Goal: Task Accomplishment & Management: Use online tool/utility

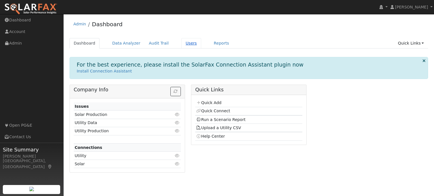
click at [182, 42] on link "Users" at bounding box center [191, 43] width 20 height 10
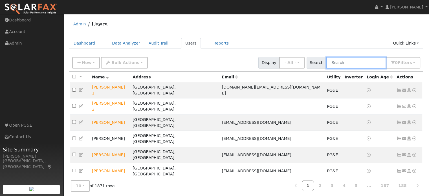
click at [347, 64] on input "text" at bounding box center [357, 63] width 60 height 12
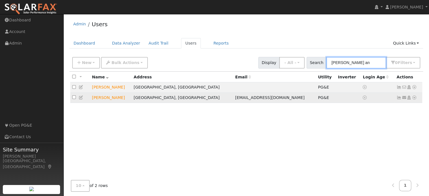
type input "jeff an"
click at [413, 98] on icon at bounding box center [414, 98] width 5 height 4
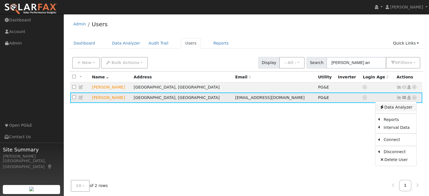
click at [403, 108] on link "Data Analyzer" at bounding box center [396, 108] width 41 height 8
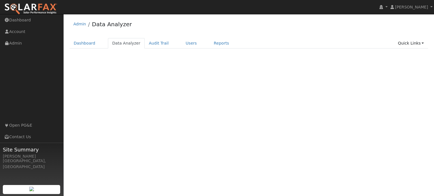
select select "8"
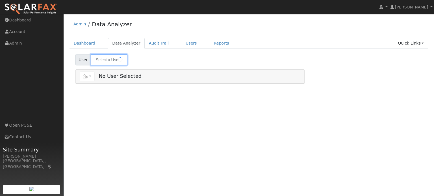
type input "[PERSON_NAME]"
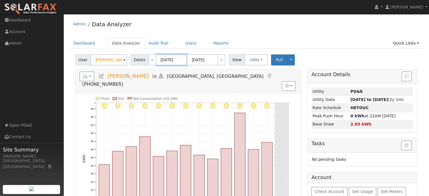
click at [158, 61] on input "[DATE]" at bounding box center [171, 59] width 31 height 11
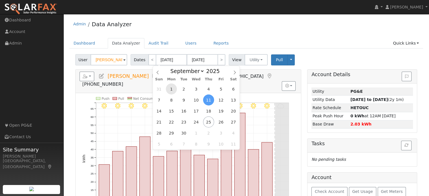
click at [172, 89] on span "1" at bounding box center [171, 89] width 11 height 11
type input "[DATE]"
type input "09/30/2025"
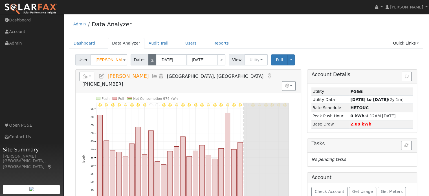
click at [151, 60] on link "<" at bounding box center [152, 59] width 8 height 11
type input "[DATE]"
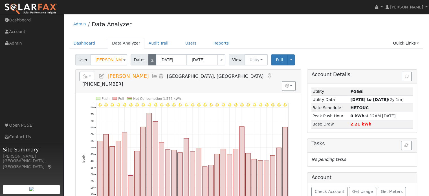
click at [151, 60] on link "<" at bounding box center [152, 59] width 8 height 11
type input "[DATE]"
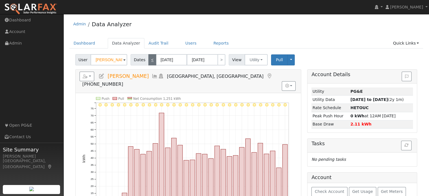
click at [151, 60] on link "<" at bounding box center [152, 59] width 8 height 11
type input "06/01/2025"
type input "[DATE]"
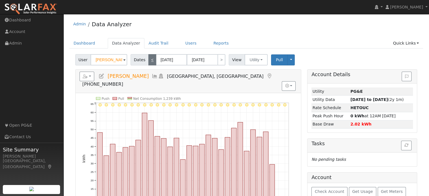
click at [151, 60] on link "<" at bounding box center [152, 59] width 8 height 11
type input "05/01/2025"
type input "05/31/2025"
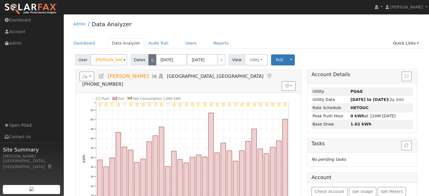
click at [151, 60] on link "<" at bounding box center [152, 59] width 8 height 11
type input "04/01/2025"
type input "04/30/2025"
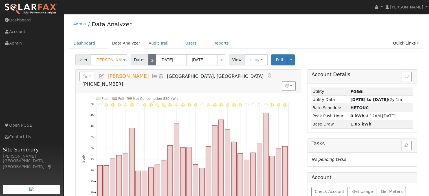
click at [151, 60] on link "<" at bounding box center [152, 59] width 8 height 11
type input "03/01/2025"
type input "03/31/2025"
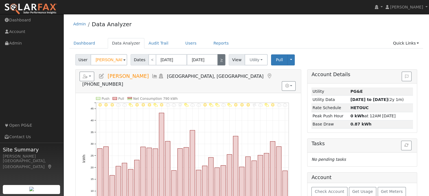
click at [219, 62] on link ">" at bounding box center [222, 59] width 8 height 11
type input "04/01/2025"
type input "04/30/2025"
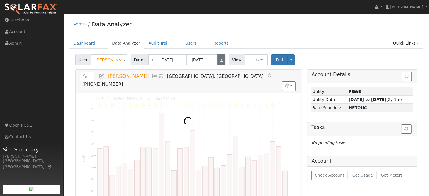
click at [219, 62] on link ">" at bounding box center [222, 59] width 8 height 11
type input "05/01/2025"
type input "05/31/2025"
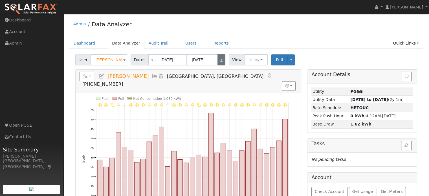
click at [219, 62] on link ">" at bounding box center [222, 59] width 8 height 11
type input "06/01/2025"
type input "[DATE]"
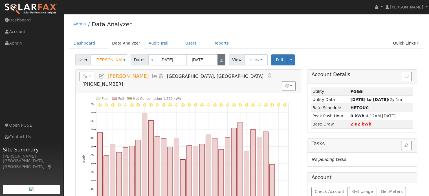
click at [219, 62] on link ">" at bounding box center [222, 59] width 8 height 11
type input "[DATE]"
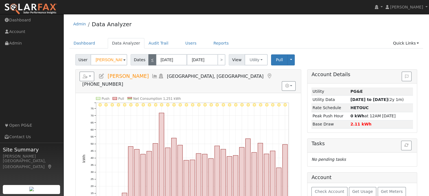
click at [150, 63] on link "<" at bounding box center [152, 59] width 8 height 11
type input "06/01/2025"
type input "[DATE]"
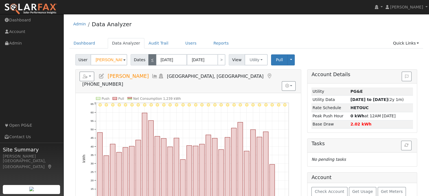
click at [150, 63] on link "<" at bounding box center [152, 59] width 8 height 11
type input "05/01/2025"
type input "05/31/2025"
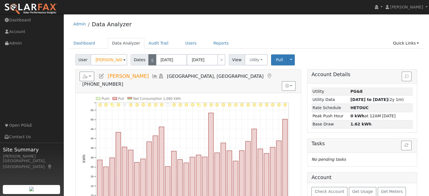
click at [150, 63] on link "<" at bounding box center [152, 59] width 8 height 11
type input "04/01/2025"
type input "04/30/2025"
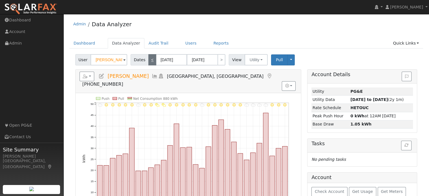
click at [150, 63] on link "<" at bounding box center [152, 59] width 8 height 11
type input "03/01/2025"
type input "03/31/2025"
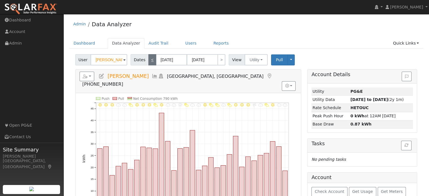
click at [151, 62] on link "<" at bounding box center [152, 59] width 8 height 11
type input "02/01/2025"
type input "02/28/2025"
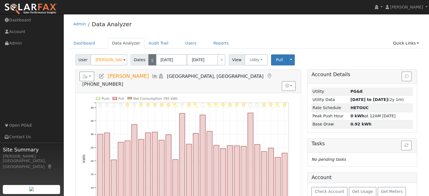
click at [151, 62] on link "<" at bounding box center [152, 59] width 8 height 11
type input "01/01/2025"
type input "01/31/2025"
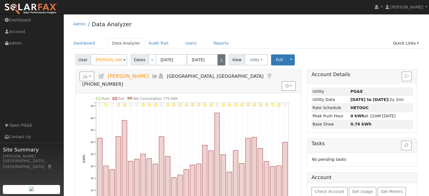
click at [221, 64] on link ">" at bounding box center [222, 59] width 8 height 11
type input "02/01/2025"
type input "02/28/2025"
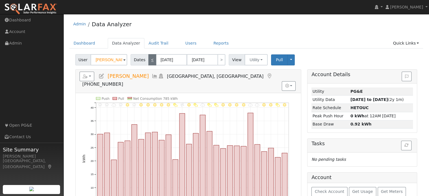
click at [152, 58] on link "<" at bounding box center [152, 59] width 8 height 11
type input "01/01/2025"
type input "01/31/2025"
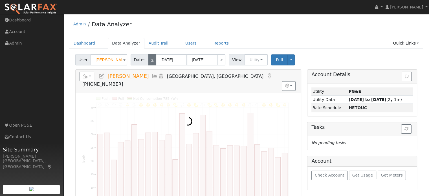
click at [152, 58] on link "<" at bounding box center [152, 59] width 8 height 11
type input "12/01/2024"
type input "12/31/2024"
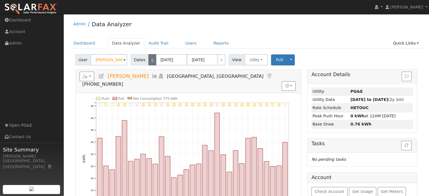
click at [152, 58] on link "<" at bounding box center [152, 59] width 8 height 11
type input "11/01/2024"
type input "11/30/2024"
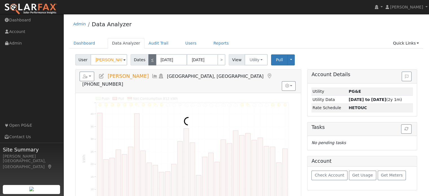
click at [152, 58] on link "<" at bounding box center [152, 59] width 8 height 11
type input "10/01/2024"
type input "10/31/2024"
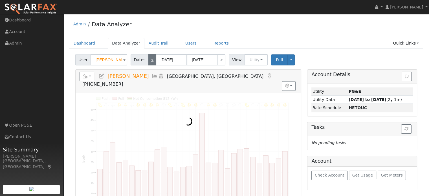
click at [152, 58] on link "<" at bounding box center [152, 59] width 8 height 11
type input "09/01/2024"
type input "09/30/2024"
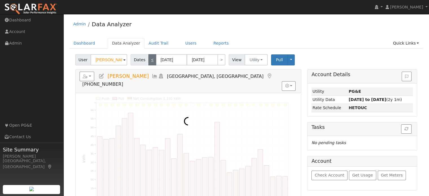
click at [152, 58] on link "<" at bounding box center [152, 59] width 8 height 11
type input "08/01/2024"
type input "08/31/2024"
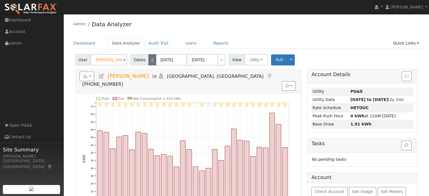
click at [152, 58] on link "<" at bounding box center [152, 59] width 8 height 11
type input "07/01/2024"
type input "07/31/2024"
click at [152, 58] on link "<" at bounding box center [152, 59] width 8 height 11
type input "06/01/2024"
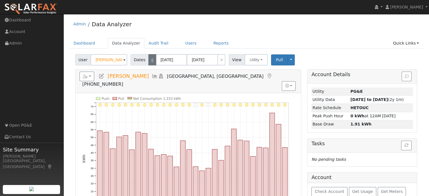
type input "06/30/2024"
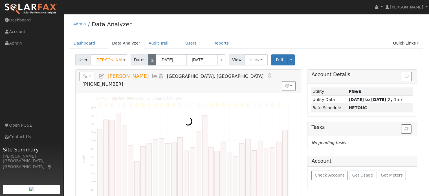
click at [152, 58] on link "<" at bounding box center [152, 59] width 8 height 11
type input "05/01/2024"
type input "05/31/2024"
click at [152, 58] on link "<" at bounding box center [152, 59] width 8 height 11
type input "04/01/2024"
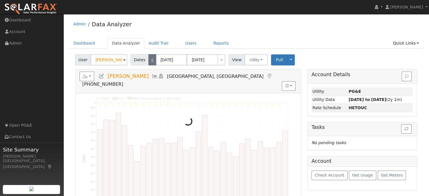
type input "04/30/2024"
click at [152, 58] on link "<" at bounding box center [152, 59] width 8 height 11
type input "03/01/2024"
type input "03/31/2024"
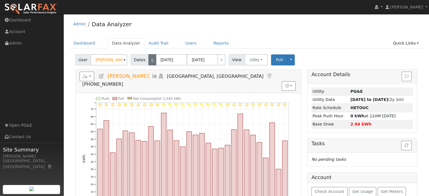
click at [152, 58] on link "<" at bounding box center [152, 59] width 8 height 11
type input "02/01/2024"
type input "02/29/2024"
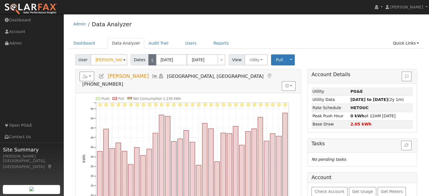
click at [152, 58] on link "<" at bounding box center [152, 59] width 8 height 11
type input "01/01/2024"
type input "01/31/2024"
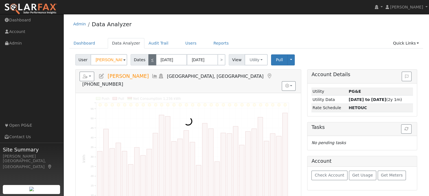
click at [152, 58] on link "<" at bounding box center [152, 59] width 8 height 11
type input "12/01/2023"
type input "12/31/2023"
click at [152, 58] on link "<" at bounding box center [152, 59] width 8 height 11
type input "11/01/2023"
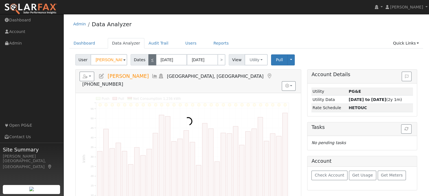
type input "11/30/2023"
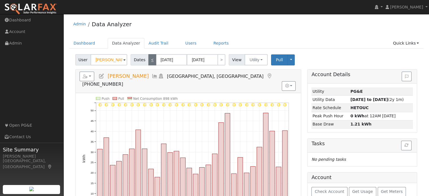
click at [152, 58] on link "<" at bounding box center [152, 59] width 8 height 11
type input "10/01/2023"
type input "10/31/2023"
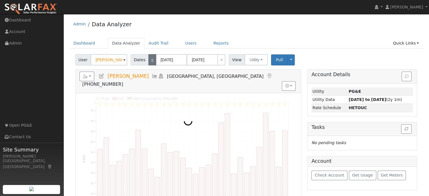
click at [152, 58] on link "<" at bounding box center [152, 59] width 8 height 11
type input "09/01/2023"
type input "09/30/2023"
click at [152, 58] on link "<" at bounding box center [152, 59] width 8 height 11
type input "08/01/2023"
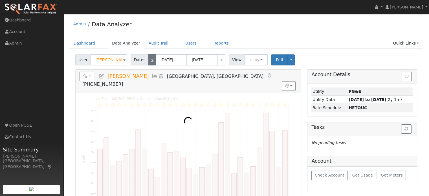
type input "08/31/2023"
click at [152, 58] on link "<" at bounding box center [152, 59] width 8 height 11
type input "07/01/2023"
type input "07/31/2023"
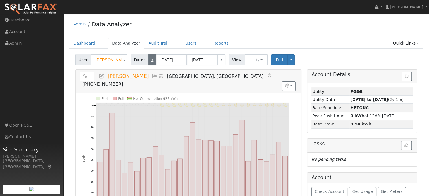
click at [152, 58] on link "<" at bounding box center [152, 59] width 8 height 11
type input "06/01/2023"
type input "06/30/2023"
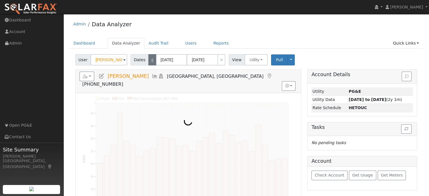
click at [152, 58] on link "<" at bounding box center [152, 59] width 8 height 11
type input "05/01/2023"
type input "05/31/2023"
click at [152, 58] on link "<" at bounding box center [152, 59] width 8 height 11
type input "04/01/2023"
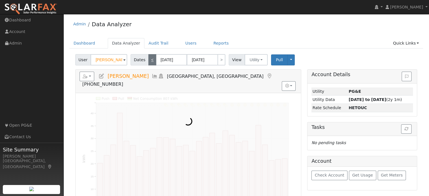
type input "04/30/2023"
click at [152, 58] on link "<" at bounding box center [152, 59] width 8 height 11
type input "03/01/2023"
type input "03/31/2023"
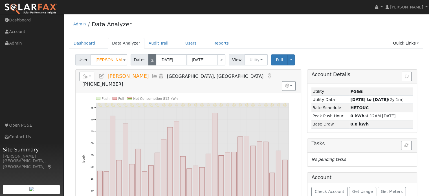
click at [152, 58] on link "<" at bounding box center [152, 59] width 8 height 11
type input "02/01/2023"
type input "02/28/2023"
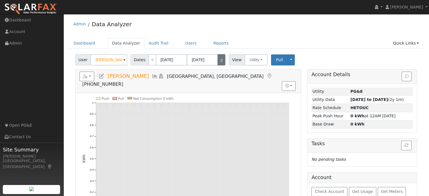
click at [221, 61] on link ">" at bounding box center [222, 59] width 8 height 11
type input "03/01/2023"
type input "03/31/2023"
click at [221, 62] on link ">" at bounding box center [222, 59] width 8 height 11
type input "04/01/2023"
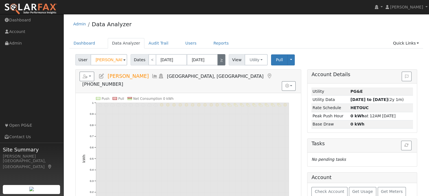
type input "04/30/2023"
click at [221, 59] on link ">" at bounding box center [222, 59] width 8 height 11
type input "05/01/2023"
type input "05/31/2023"
click at [221, 59] on link ">" at bounding box center [222, 59] width 8 height 11
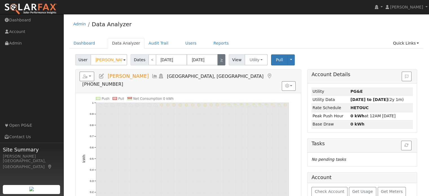
type input "06/01/2023"
type input "06/30/2023"
click at [221, 59] on link ">" at bounding box center [222, 59] width 8 height 11
type input "07/01/2023"
type input "07/31/2023"
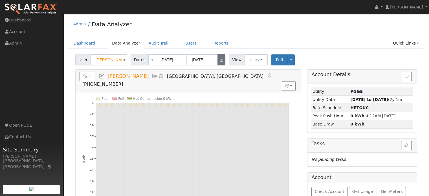
click at [221, 59] on link ">" at bounding box center [222, 59] width 8 height 11
type input "08/01/2023"
type input "08/31/2023"
click at [221, 59] on link ">" at bounding box center [222, 59] width 8 height 11
type input "09/01/2023"
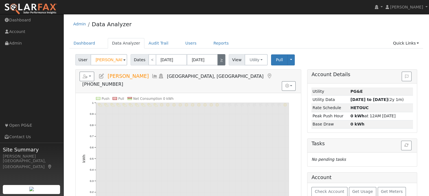
type input "09/30/2023"
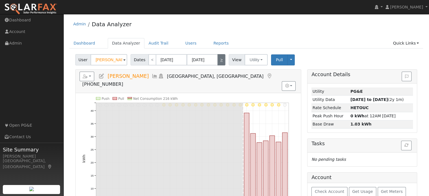
click at [220, 59] on link ">" at bounding box center [222, 59] width 8 height 11
type input "10/01/2023"
type input "10/31/2023"
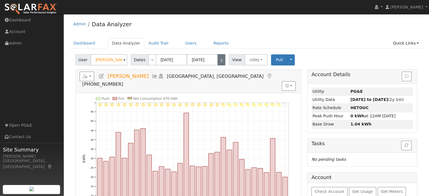
click at [220, 59] on link ">" at bounding box center [222, 59] width 8 height 11
type input "11/01/2023"
type input "11/30/2023"
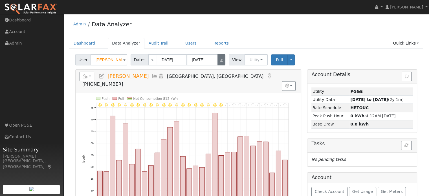
click at [220, 59] on link ">" at bounding box center [222, 59] width 8 height 11
type input "12/01/2023"
type input "12/31/2023"
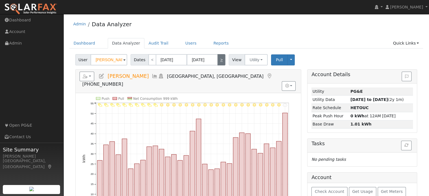
click at [220, 59] on link ">" at bounding box center [222, 59] width 8 height 11
type input "01/01/2024"
type input "01/31/2024"
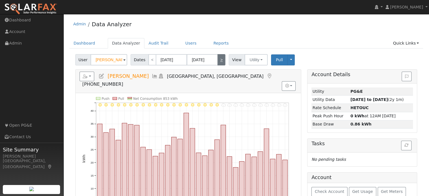
click at [220, 59] on link ">" at bounding box center [222, 59] width 8 height 11
type input "02/01/2024"
type input "02/29/2024"
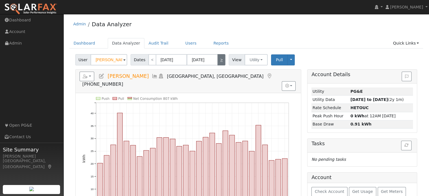
click at [220, 59] on link ">" at bounding box center [222, 59] width 8 height 11
type input "03/01/2024"
type input "03/31/2024"
click at [220, 59] on link ">" at bounding box center [222, 59] width 8 height 11
type input "04/01/2024"
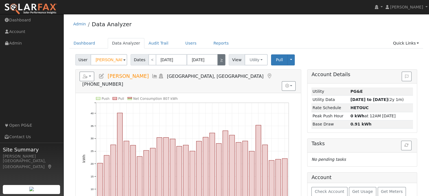
type input "04/30/2024"
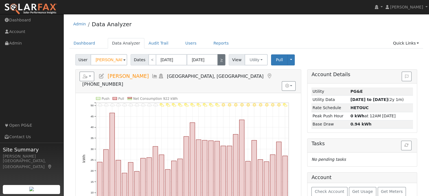
click at [220, 59] on link ">" at bounding box center [222, 59] width 8 height 11
type input "05/01/2024"
type input "05/31/2024"
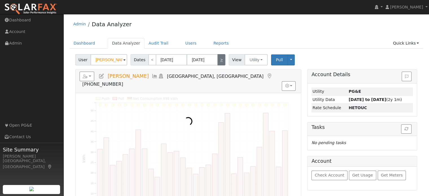
click at [220, 59] on link ">" at bounding box center [222, 59] width 8 height 11
type input "06/01/2024"
type input "06/30/2024"
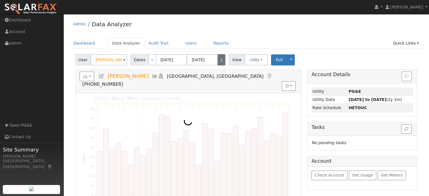
click at [220, 59] on link ">" at bounding box center [222, 59] width 8 height 11
type input "07/01/2024"
type input "07/31/2024"
click at [220, 59] on link ">" at bounding box center [222, 59] width 8 height 11
type input "08/01/2024"
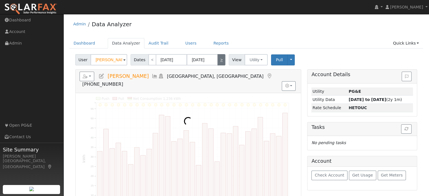
type input "08/31/2024"
click at [220, 59] on link ">" at bounding box center [222, 59] width 8 height 11
type input "09/01/2024"
type input "09/30/2024"
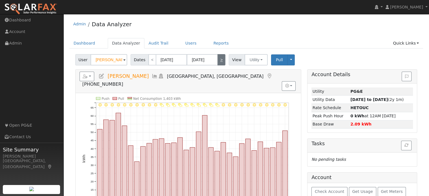
click at [220, 59] on link ">" at bounding box center [222, 59] width 8 height 11
type input "10/01/2024"
type input "10/31/2024"
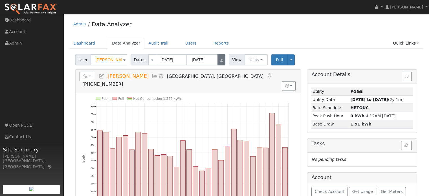
click at [220, 60] on link ">" at bounding box center [222, 59] width 8 height 11
type input "11/01/2024"
type input "11/30/2024"
click at [219, 60] on link ">" at bounding box center [222, 59] width 8 height 11
type input "12/01/2024"
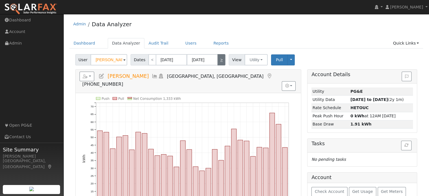
type input "12/31/2024"
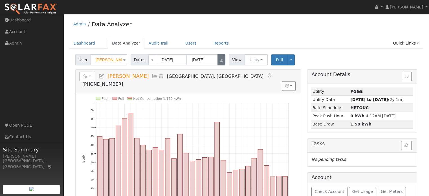
click at [219, 60] on link ">" at bounding box center [222, 59] width 8 height 11
type input "01/01/2025"
type input "01/31/2025"
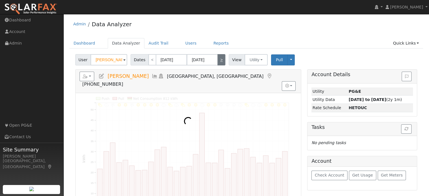
click at [219, 60] on link ">" at bounding box center [222, 59] width 8 height 11
type input "02/01/2025"
type input "02/28/2025"
click at [220, 60] on link ">" at bounding box center [222, 59] width 8 height 11
type input "03/01/2025"
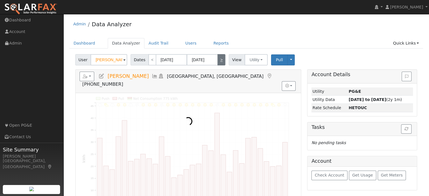
type input "03/31/2025"
click at [220, 60] on link ">" at bounding box center [222, 59] width 8 height 11
type input "04/01/2025"
type input "04/30/2025"
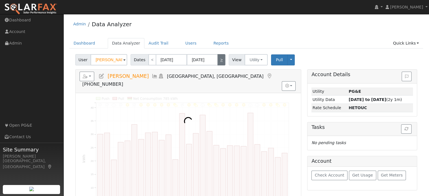
click at [220, 60] on link ">" at bounding box center [222, 59] width 8 height 11
type input "05/01/2025"
type input "05/31/2025"
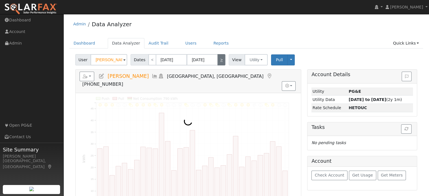
click at [220, 60] on link ">" at bounding box center [222, 59] width 8 height 11
type input "06/01/2025"
type input "[DATE]"
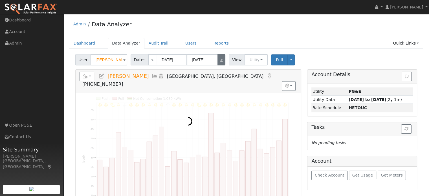
click at [220, 60] on link ">" at bounding box center [222, 59] width 8 height 11
type input "[DATE]"
click at [220, 60] on link ">" at bounding box center [222, 59] width 8 height 11
type input "[DATE]"
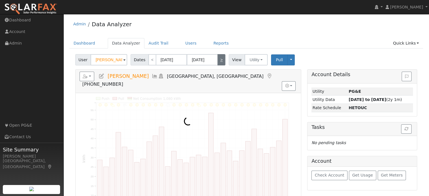
type input "[DATE]"
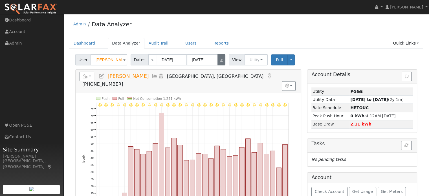
click at [220, 60] on link ">" at bounding box center [222, 59] width 8 height 11
type input "[DATE]"
type input "09/30/2025"
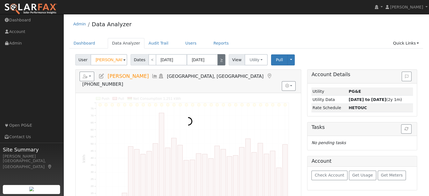
click at [220, 60] on link ">" at bounding box center [222, 59] width 8 height 11
type input "10/01/2025"
type input "10/31/2025"
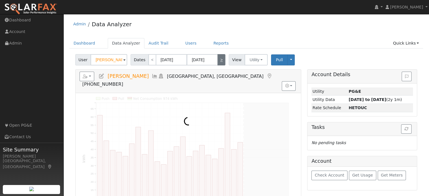
click at [220, 60] on link ">" at bounding box center [222, 59] width 8 height 11
type input "11/01/2025"
type input "11/30/2025"
click at [220, 60] on link ">" at bounding box center [222, 59] width 8 height 11
type input "12/01/2025"
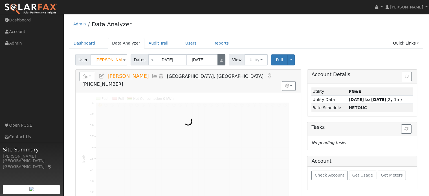
type input "12/31/2025"
click at [220, 60] on link ">" at bounding box center [222, 59] width 8 height 11
type input "01/01/2026"
type input "01/31/2026"
click at [220, 60] on link ">" at bounding box center [222, 59] width 8 height 11
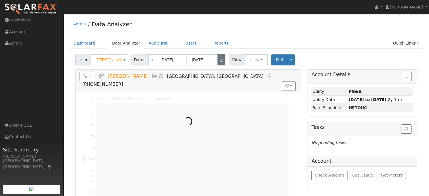
type input "02/01/2026"
type input "02/28/2026"
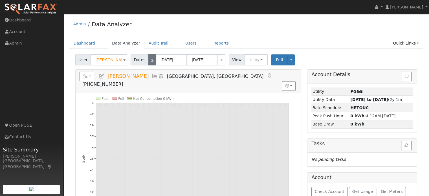
click at [150, 60] on link "<" at bounding box center [152, 59] width 8 height 11
type input "01/01/2026"
type input "01/31/2026"
click at [150, 60] on link "<" at bounding box center [152, 59] width 8 height 11
type input "12/01/2025"
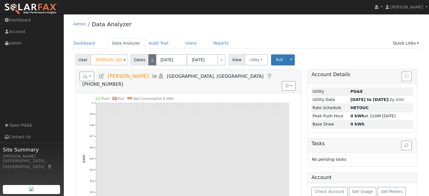
type input "12/31/2025"
click at [150, 60] on link "<" at bounding box center [152, 59] width 8 height 11
type input "11/01/2025"
type input "11/30/2025"
click at [150, 60] on link "<" at bounding box center [152, 59] width 8 height 11
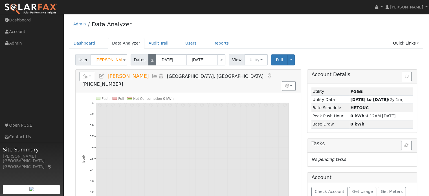
type input "10/01/2025"
type input "10/31/2025"
click at [150, 60] on link "<" at bounding box center [152, 59] width 8 height 11
type input "[DATE]"
type input "09/30/2025"
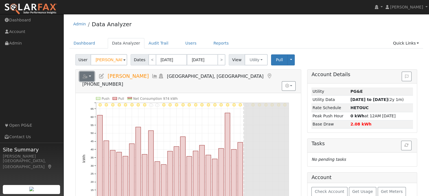
click at [89, 76] on button "button" at bounding box center [87, 77] width 15 height 10
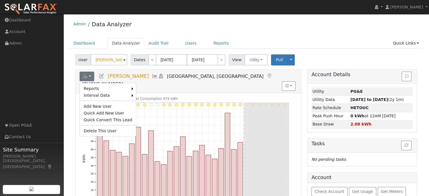
click at [312, 37] on div "Admin Data Analyzer Dashboard Data Analyzer Audit Trail Users Reports Quick Lin…" at bounding box center [246, 196] width 360 height 359
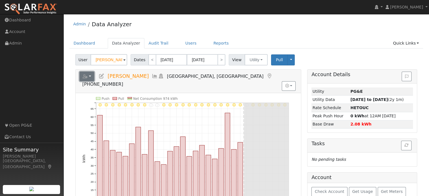
click at [91, 75] on button "button" at bounding box center [87, 77] width 15 height 10
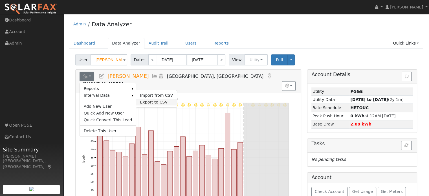
click at [142, 101] on link "Export to CSV" at bounding box center [156, 102] width 41 height 7
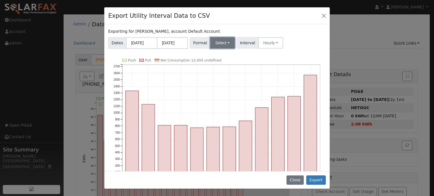
click at [218, 44] on button "Select" at bounding box center [222, 42] width 25 height 11
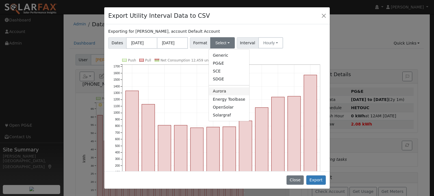
click at [215, 92] on link "Aurora" at bounding box center [229, 91] width 40 height 8
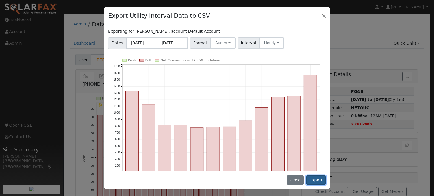
click at [316, 180] on button "Export" at bounding box center [315, 181] width 19 height 10
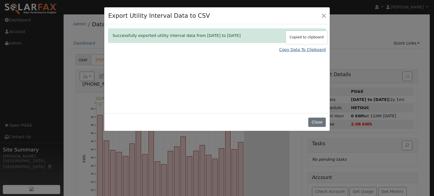
click at [306, 51] on link "Copy Data To Clipboard" at bounding box center [302, 50] width 47 height 6
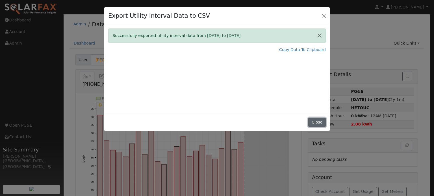
click at [316, 123] on button "Close" at bounding box center [316, 123] width 17 height 10
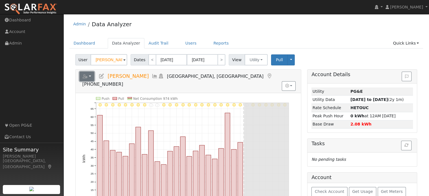
click at [91, 76] on button "button" at bounding box center [87, 77] width 15 height 10
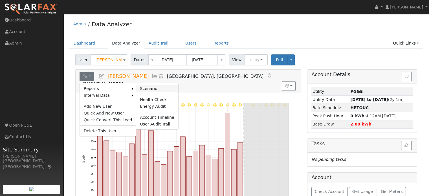
click at [139, 89] on link "Scenario" at bounding box center [157, 88] width 42 height 7
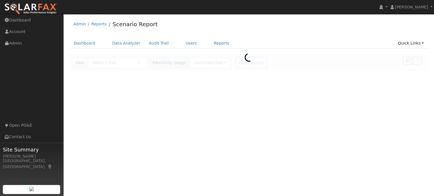
type input "[PERSON_NAME]"
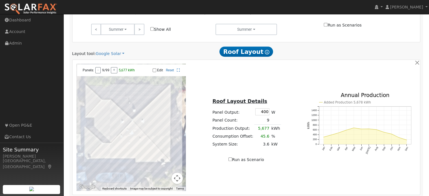
scroll to position [282, 0]
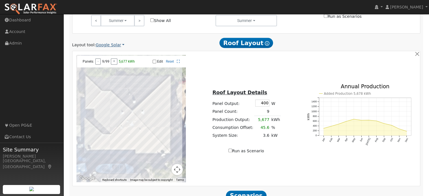
click at [112, 47] on link "Google Solar" at bounding box center [110, 45] width 29 height 6
click at [109, 71] on link "Aurora" at bounding box center [113, 71] width 39 height 8
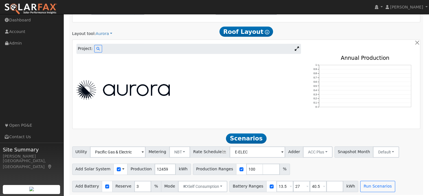
scroll to position [295, 0]
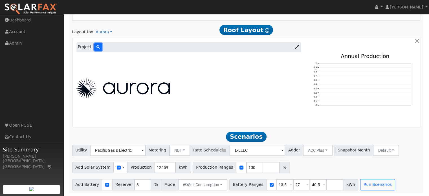
click at [97, 48] on icon at bounding box center [98, 46] width 3 height 3
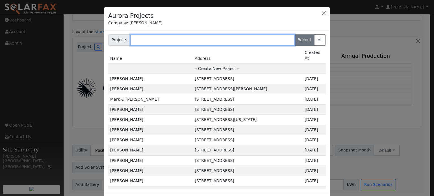
click at [152, 35] on input "text" at bounding box center [212, 39] width 164 height 11
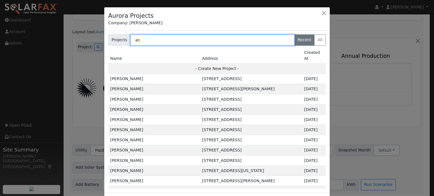
type input "a"
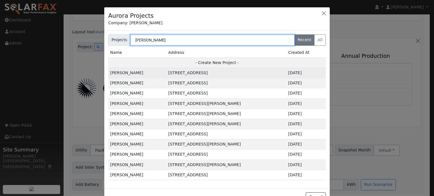
type input "[PERSON_NAME]"
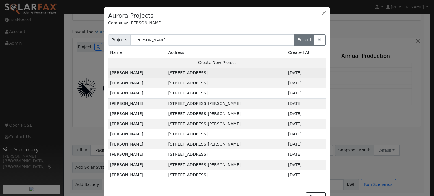
click at [176, 73] on td "[STREET_ADDRESS]" at bounding box center [226, 73] width 120 height 10
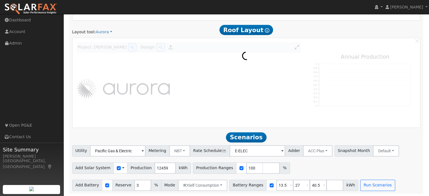
scroll to position [296, 0]
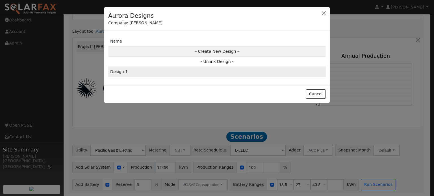
click at [176, 74] on td "Design 1" at bounding box center [216, 72] width 217 height 10
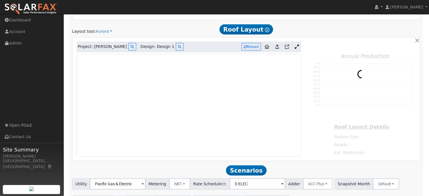
type input "0"
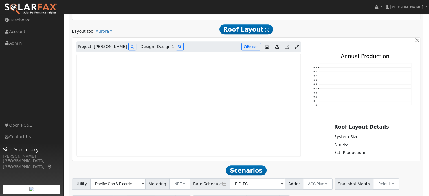
click at [298, 47] on icon at bounding box center [297, 47] width 4 height 4
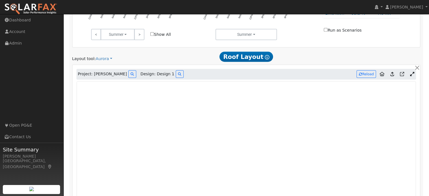
scroll to position [268, 0]
click at [105, 76] on span "Project: [PERSON_NAME]" at bounding box center [102, 75] width 49 height 6
click at [176, 74] on button at bounding box center [180, 75] width 8 height 8
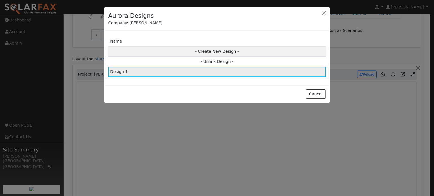
click at [181, 73] on td "Design 1" at bounding box center [216, 72] width 217 height 10
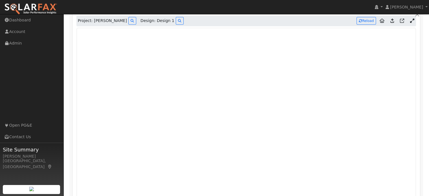
scroll to position [334, 0]
